Goal: Information Seeking & Learning: Learn about a topic

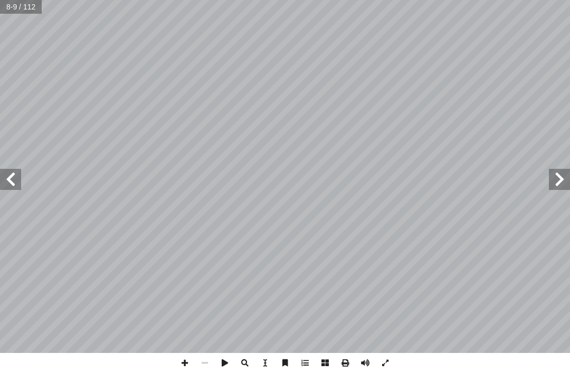
click at [15, 1] on input "text" at bounding box center [21, 7] width 43 height 14
click at [18, 7] on input "text" at bounding box center [21, 7] width 43 height 14
type input "*"
type input "**"
